Goal: Transaction & Acquisition: Purchase product/service

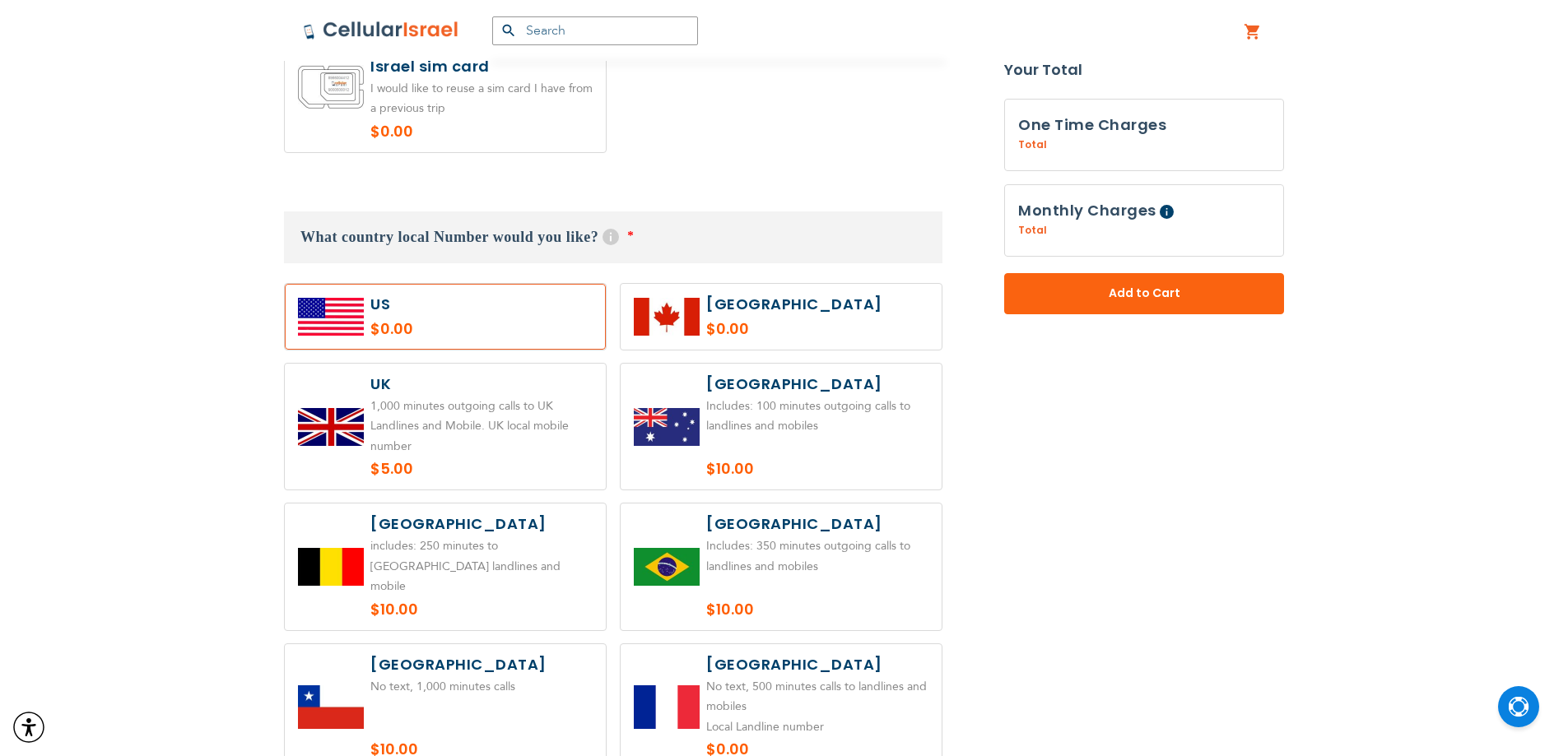
scroll to position [1152, 0]
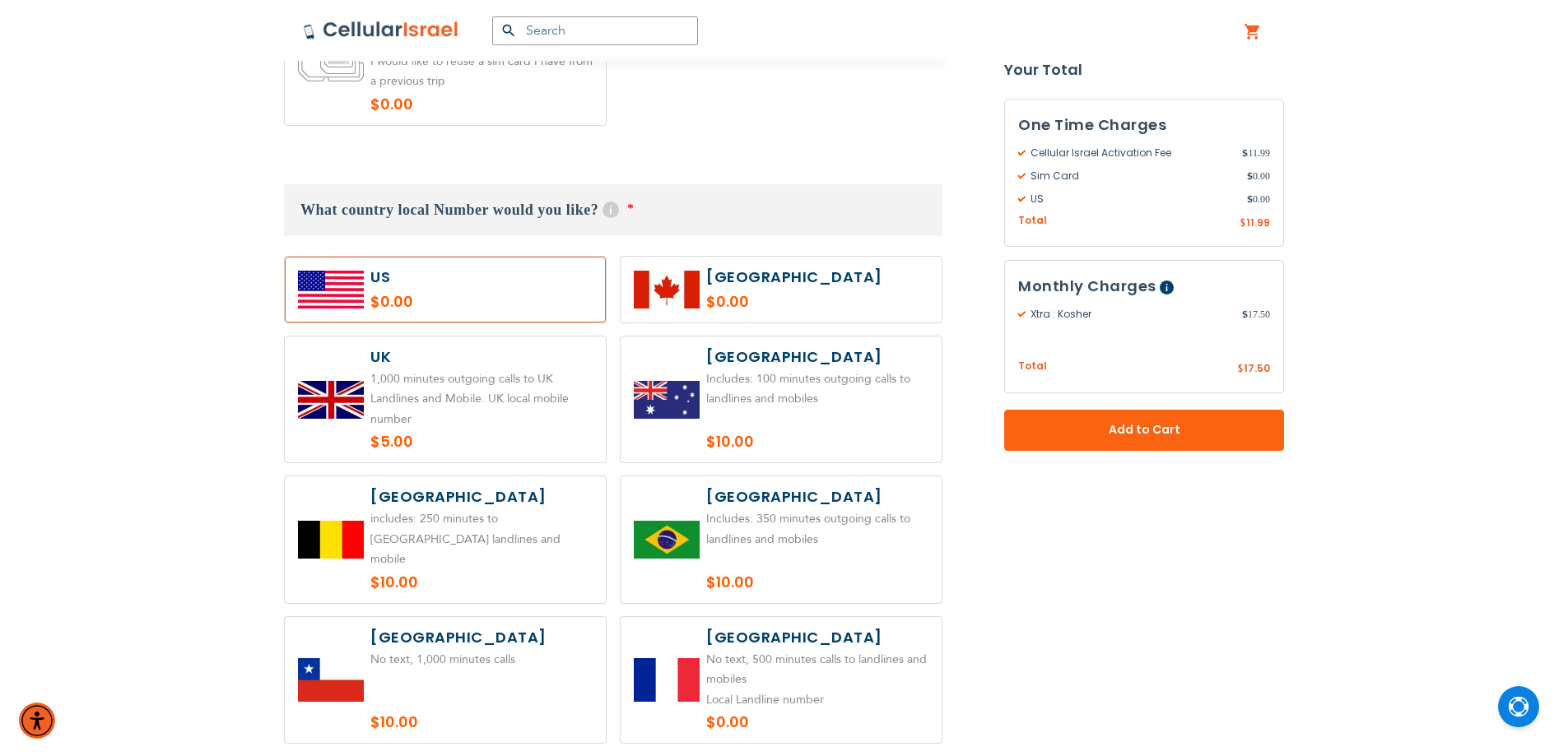
click at [792, 312] on label at bounding box center [781, 290] width 321 height 66
radio input "true"
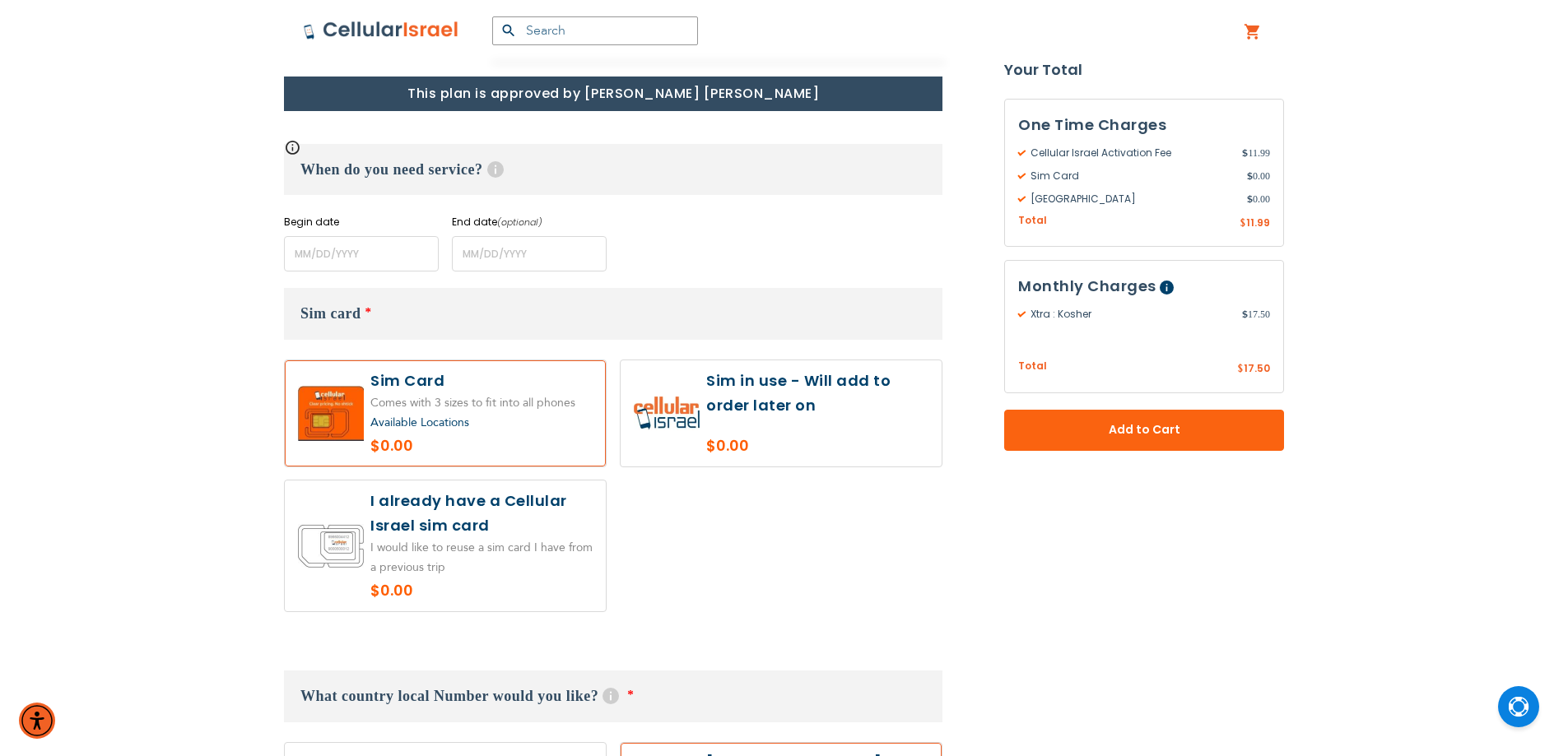
scroll to position [659, 0]
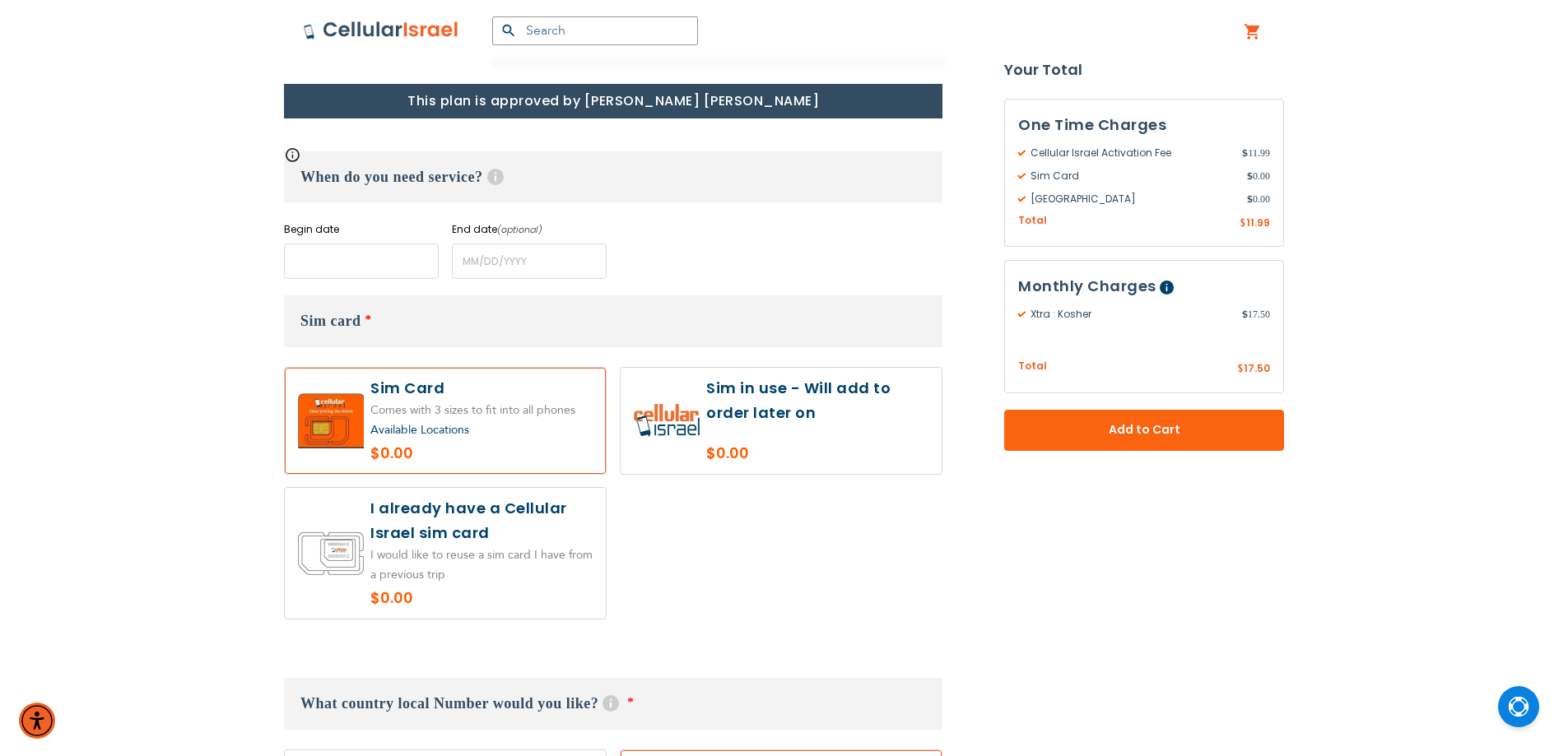
click at [398, 256] on input "name" at bounding box center [362, 261] width 155 height 36
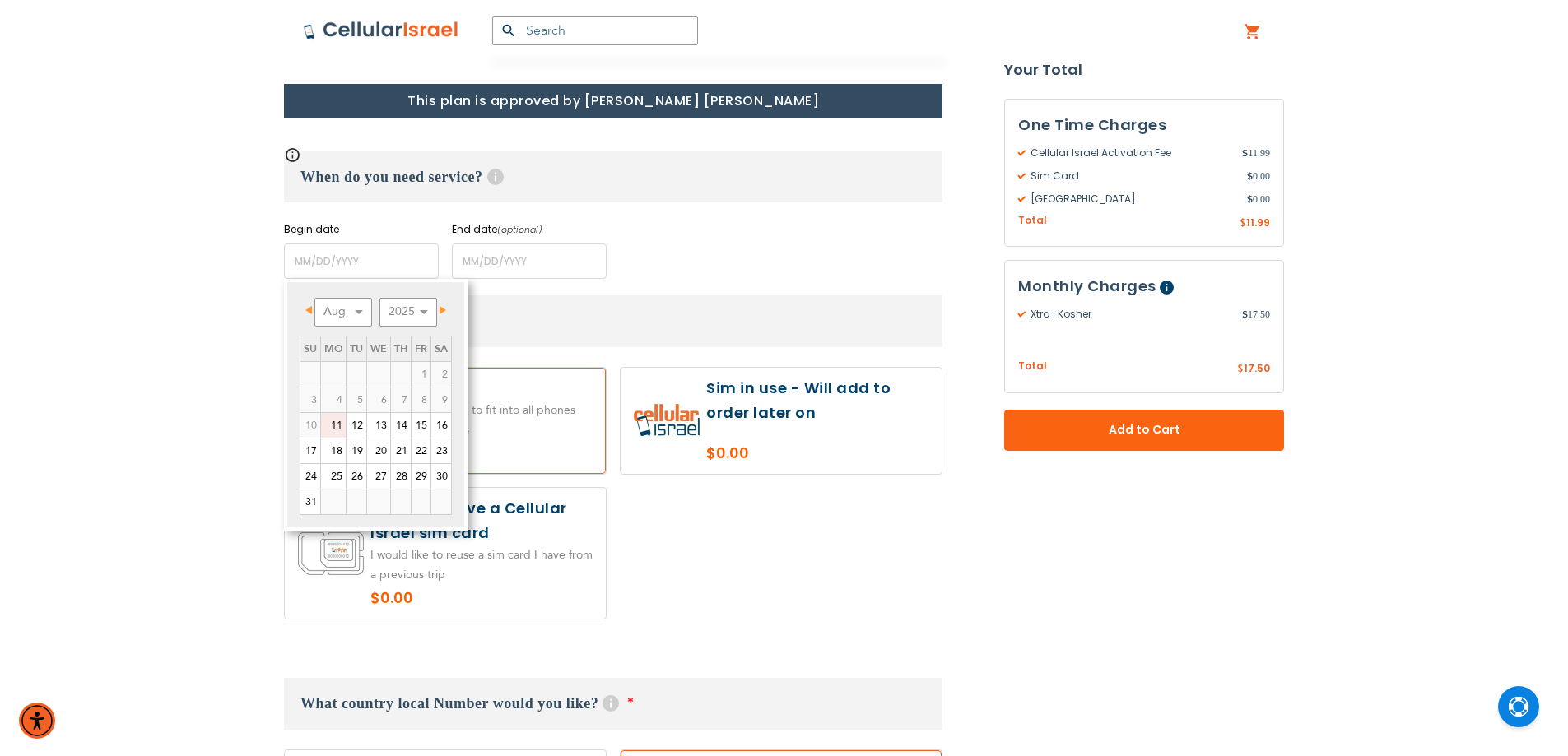
drag, startPoint x: 343, startPoint y: 421, endPoint x: 352, endPoint y: 415, distance: 10.8
click at [344, 420] on link "11" at bounding box center [333, 425] width 25 height 25
type input "[DATE]"
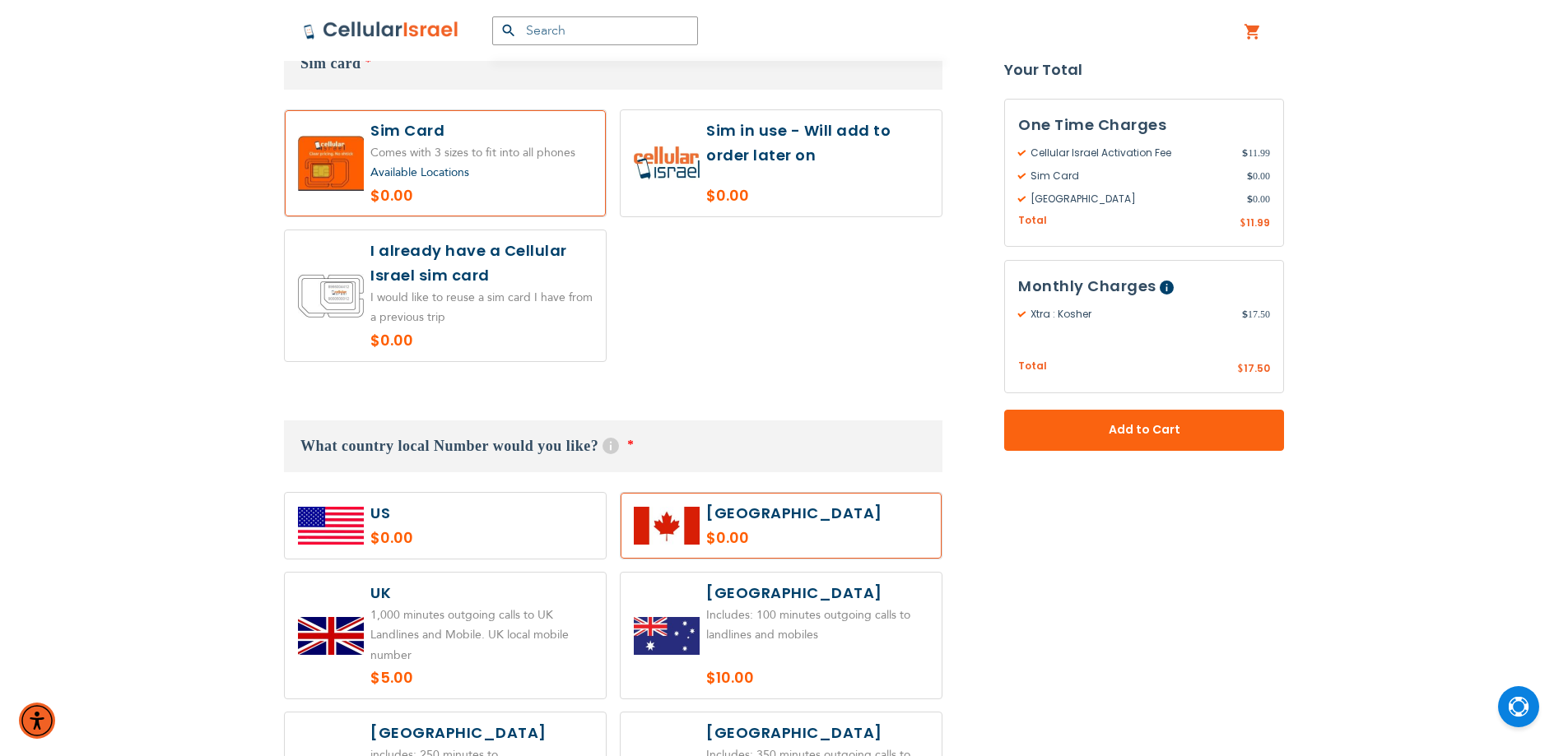
scroll to position [824, 0]
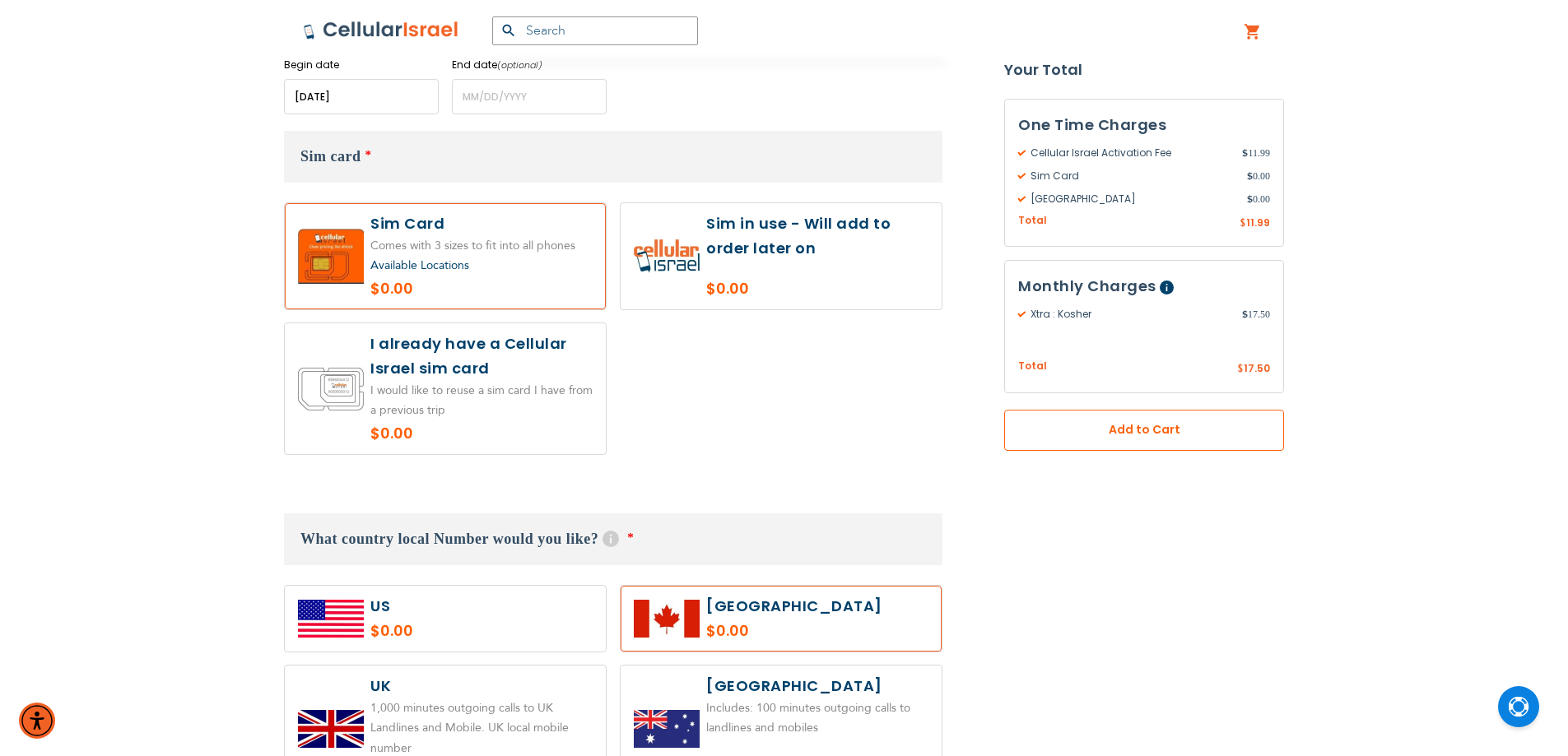
click at [1144, 422] on span "Add to Cart" at bounding box center [1145, 430] width 171 height 17
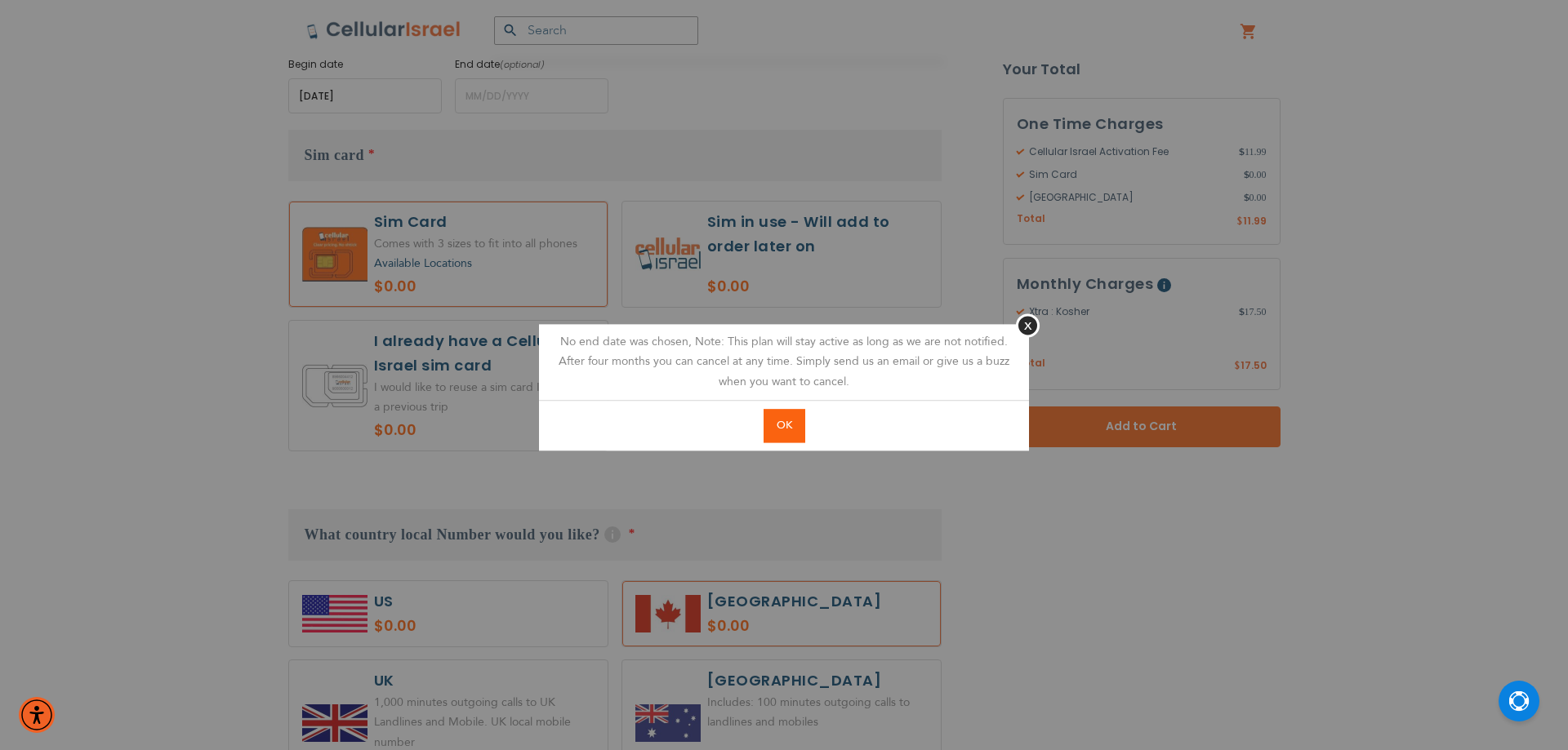
click at [785, 426] on span "OK" at bounding box center [784, 425] width 16 height 15
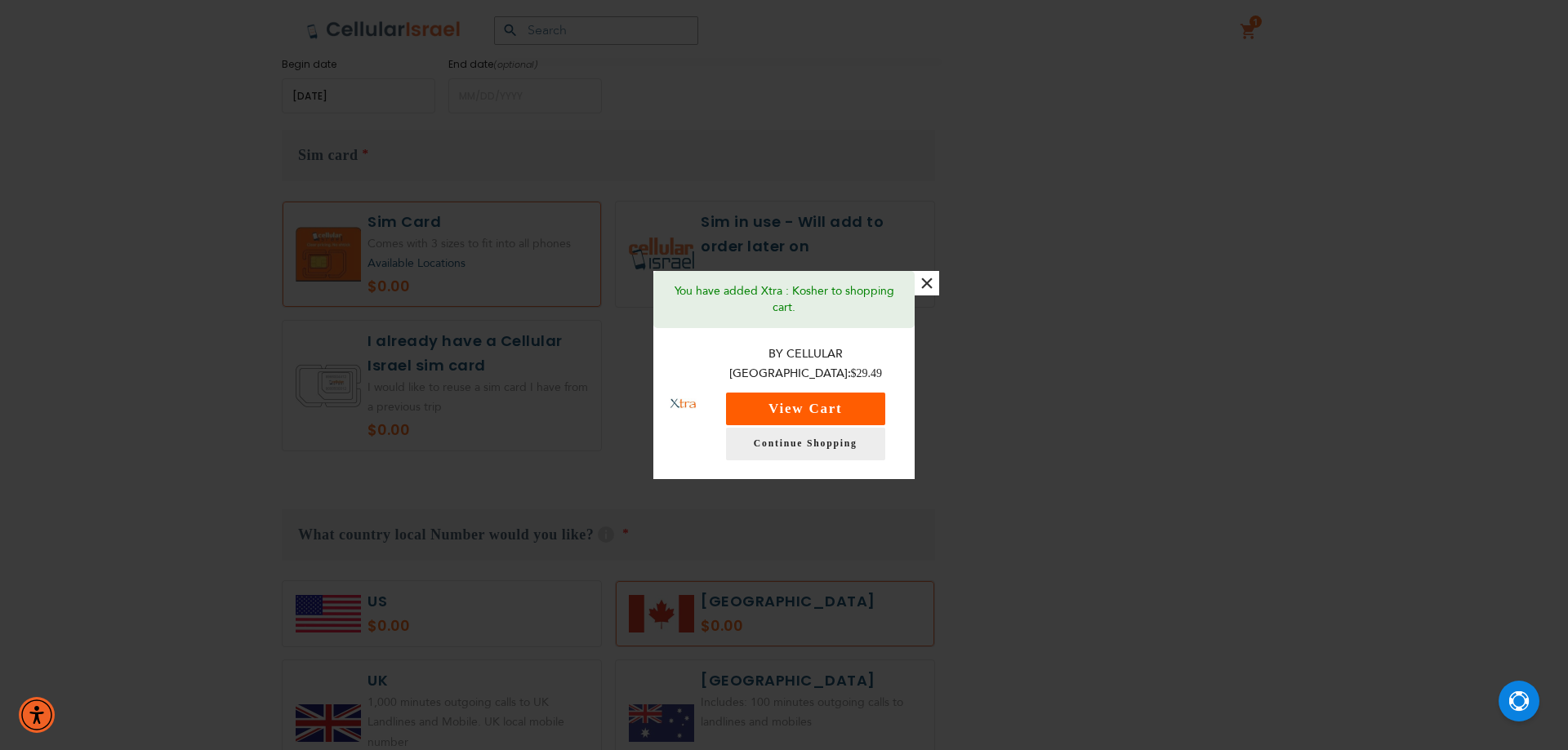
click at [849, 393] on button "View Cart" at bounding box center [806, 409] width 160 height 33
